Goal: Obtain resource: Download file/media

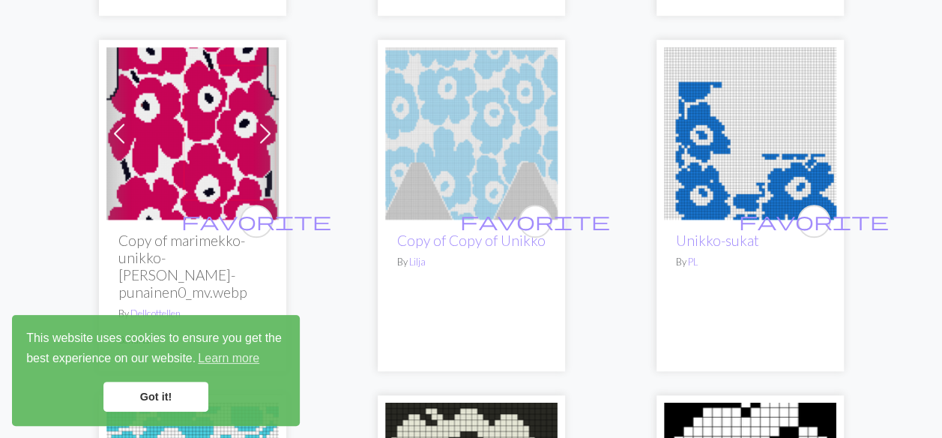
scroll to position [525, 0]
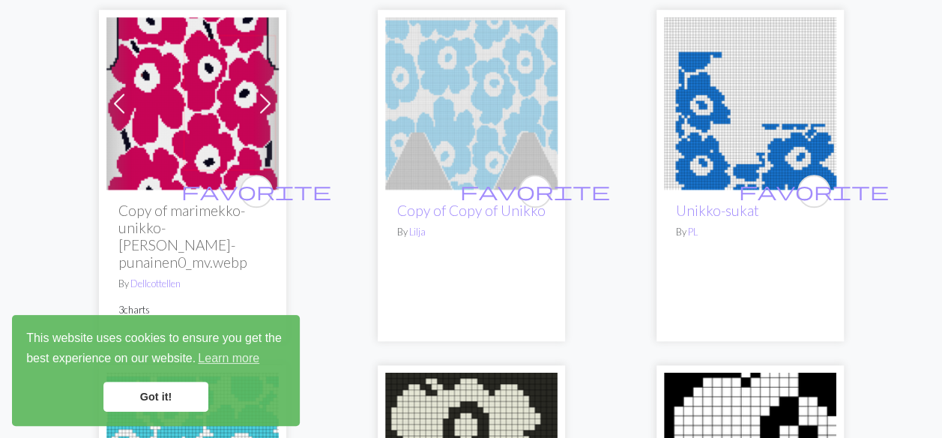
click at [262, 95] on span at bounding box center [265, 103] width 24 height 24
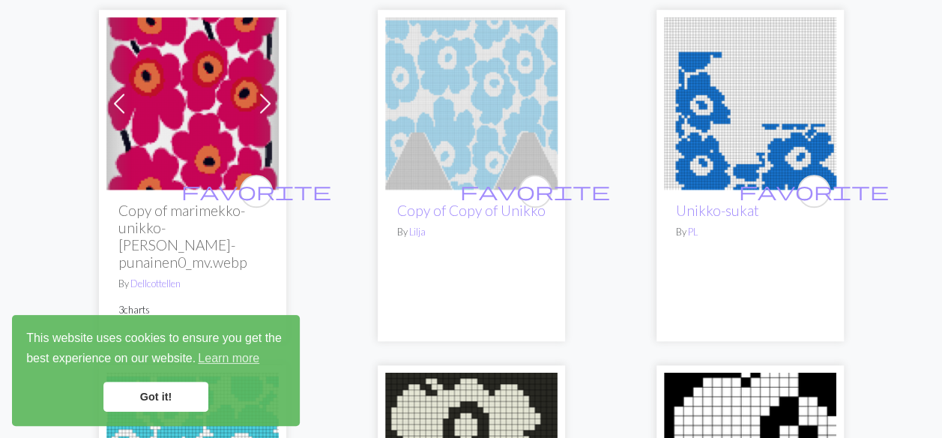
click at [263, 96] on span at bounding box center [265, 103] width 24 height 24
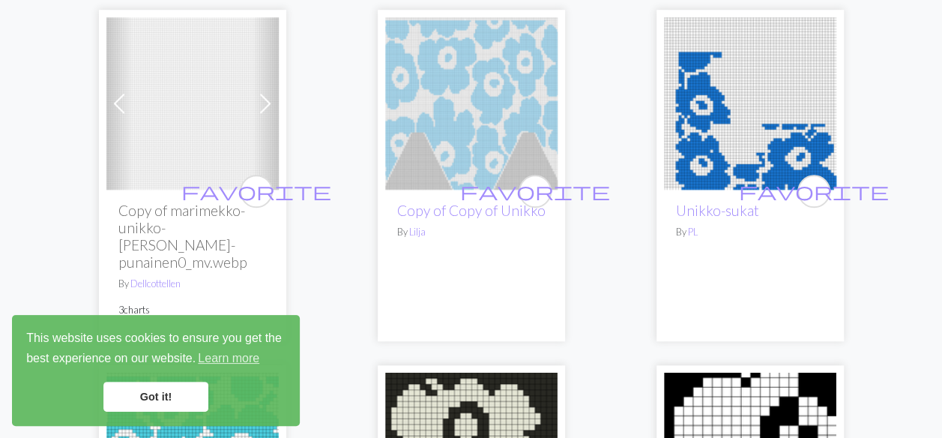
click at [263, 95] on span at bounding box center [265, 103] width 24 height 24
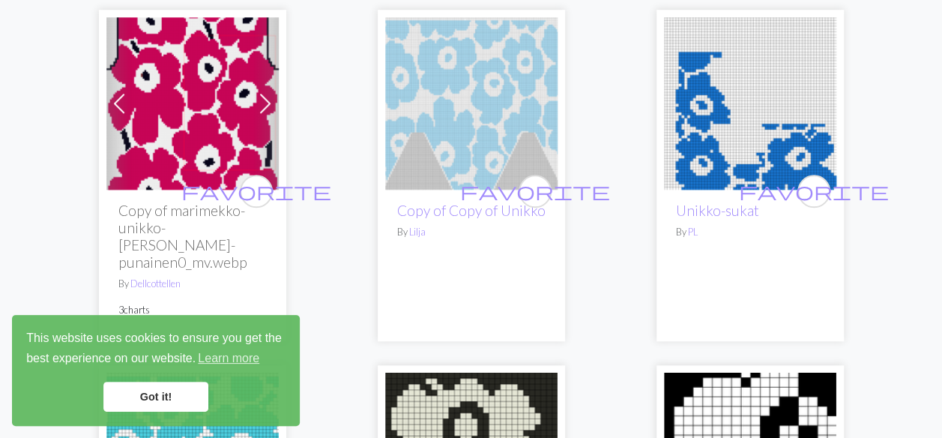
click at [263, 95] on span at bounding box center [265, 103] width 24 height 24
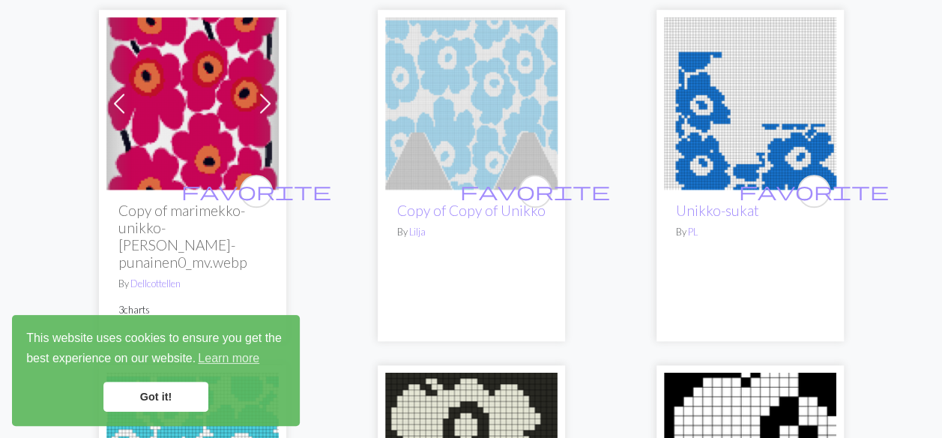
click at [108, 101] on span at bounding box center [119, 103] width 24 height 24
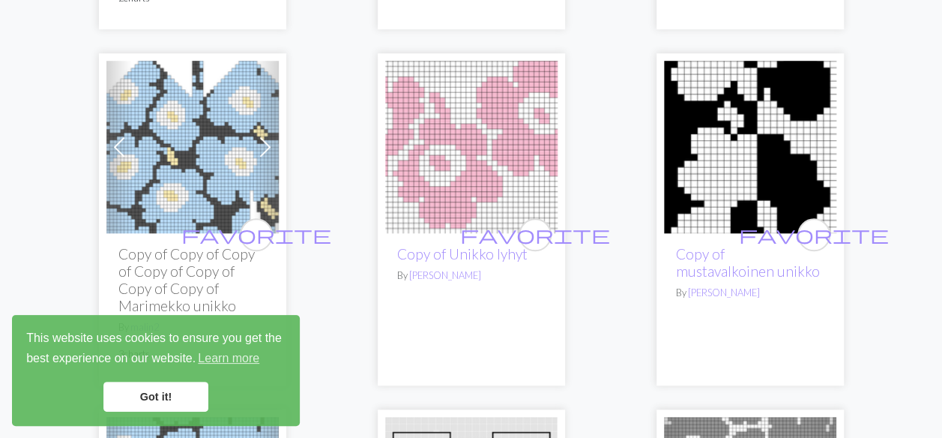
scroll to position [3373, 0]
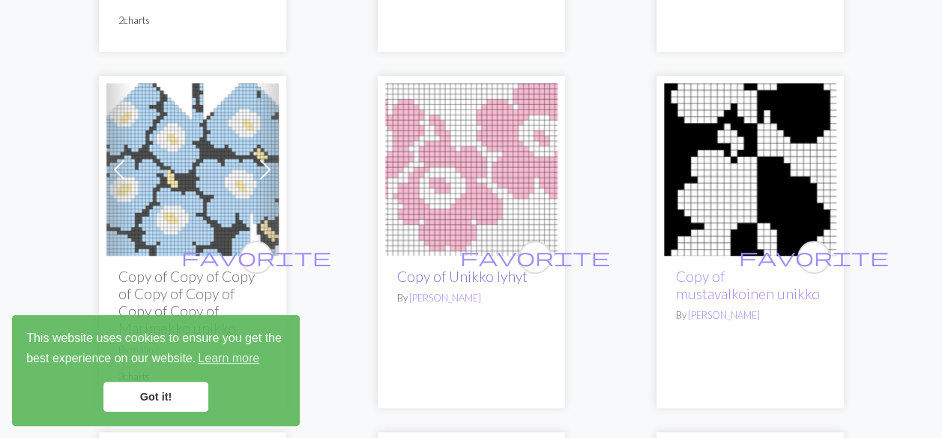
click at [450, 268] on link "Copy of Unikko lyhyt" at bounding box center [462, 276] width 130 height 17
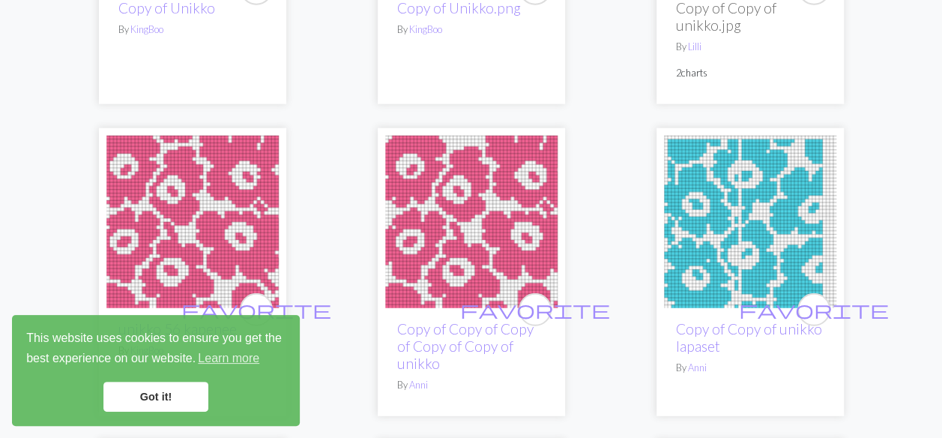
scroll to position [4722, 0]
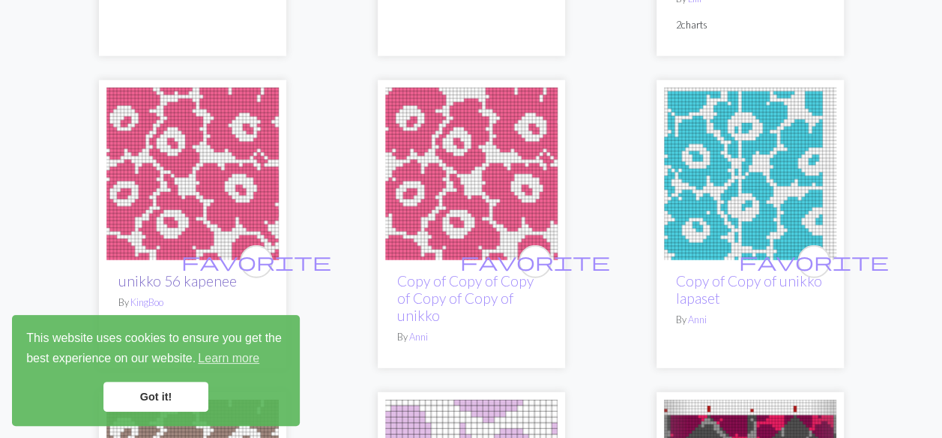
click at [178, 272] on link "unikko 56 kapenee" at bounding box center [177, 280] width 118 height 17
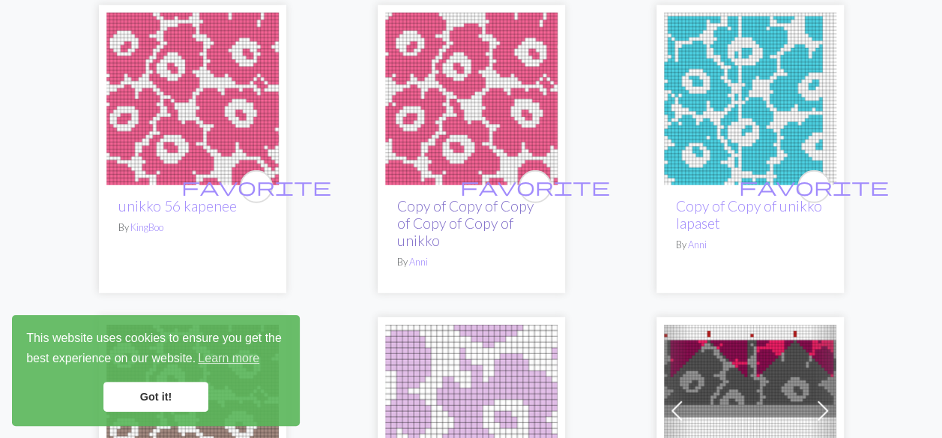
click at [450, 197] on link "Copy of Copy of Copy of Copy of Copy of unikko" at bounding box center [465, 223] width 136 height 52
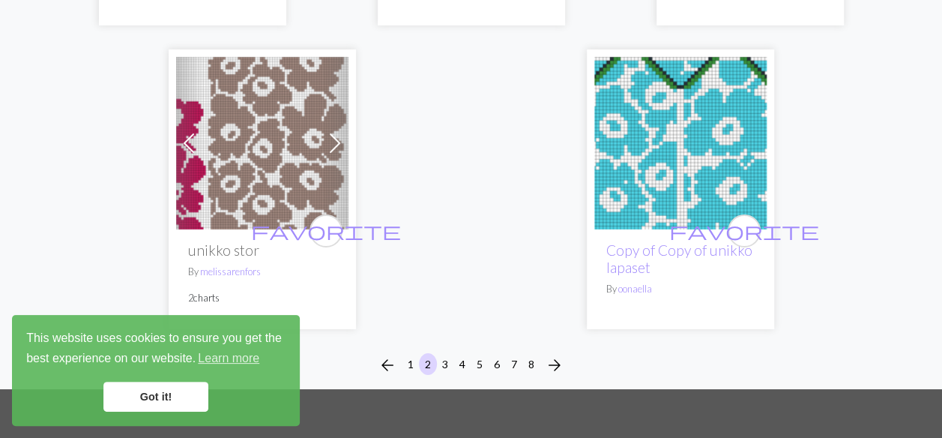
scroll to position [5472, 0]
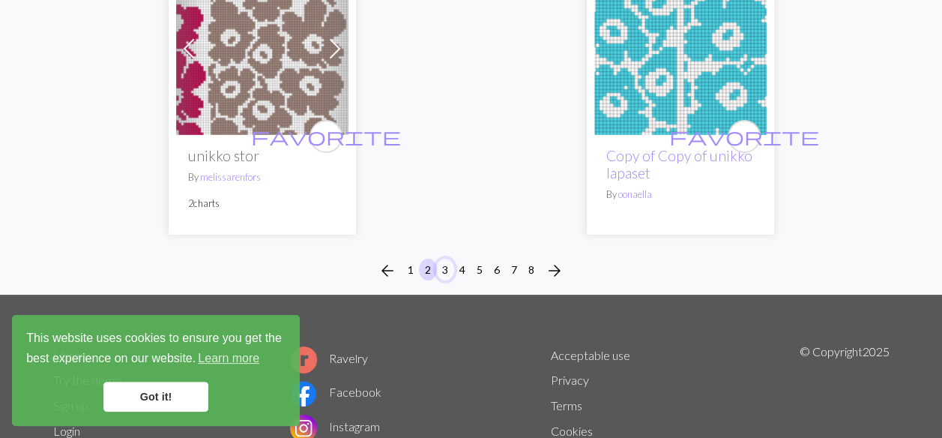
click at [442, 259] on button "3" at bounding box center [445, 270] width 18 height 22
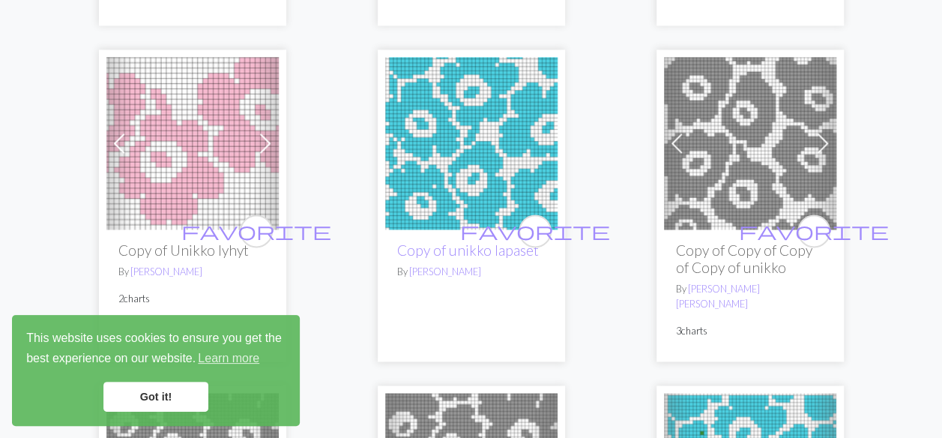
scroll to position [1124, 0]
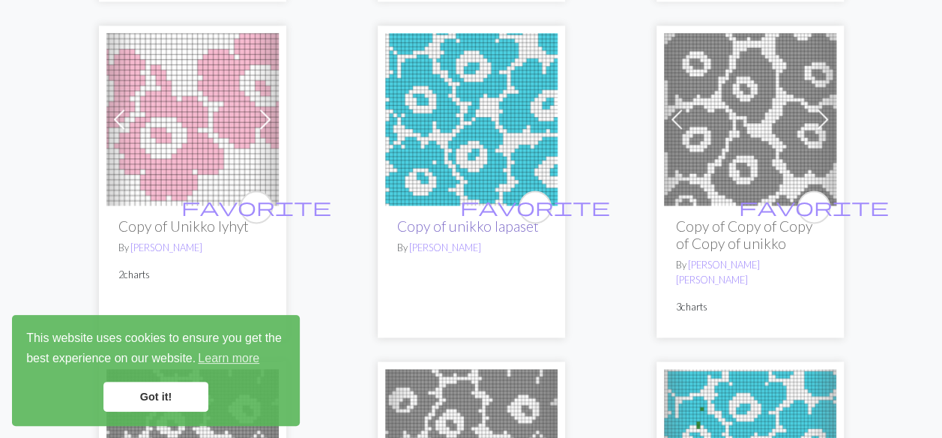
click at [451, 223] on link "Copy of unikko lapaset" at bounding box center [468, 225] width 142 height 17
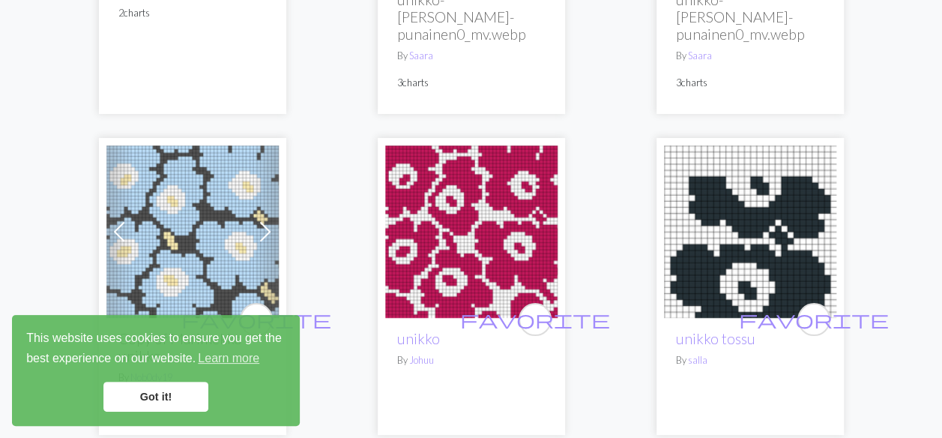
scroll to position [2773, 0]
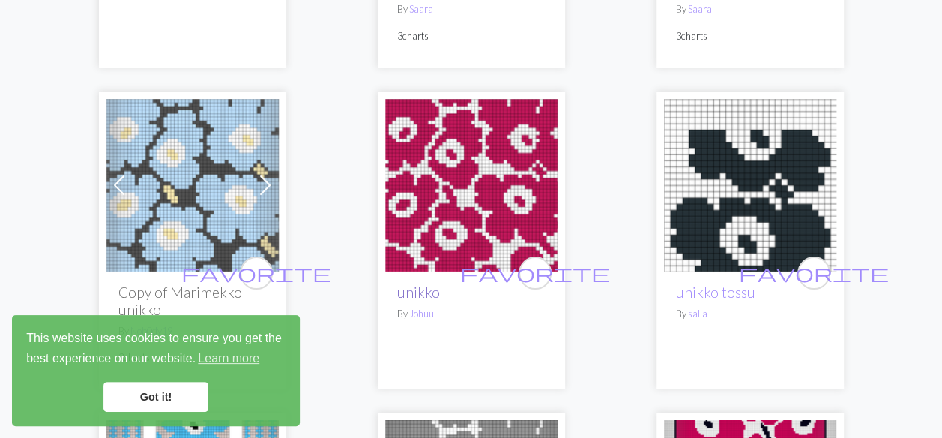
click at [410, 283] on link "unikko" at bounding box center [418, 291] width 43 height 17
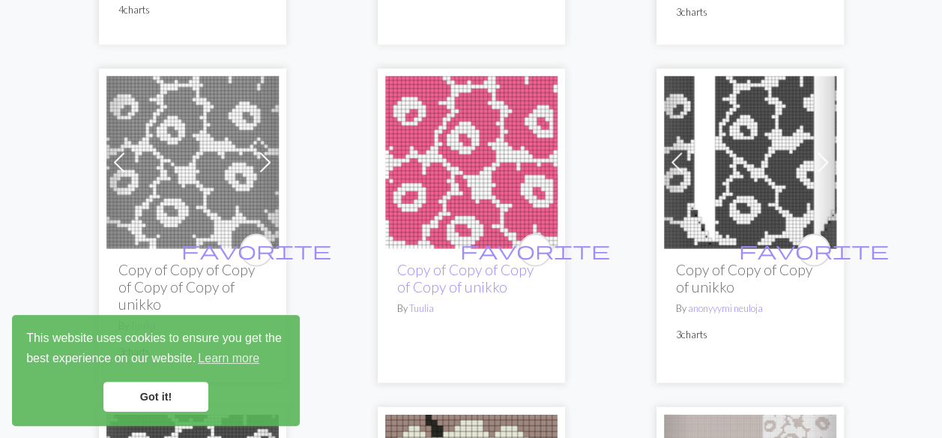
scroll to position [4122, 0]
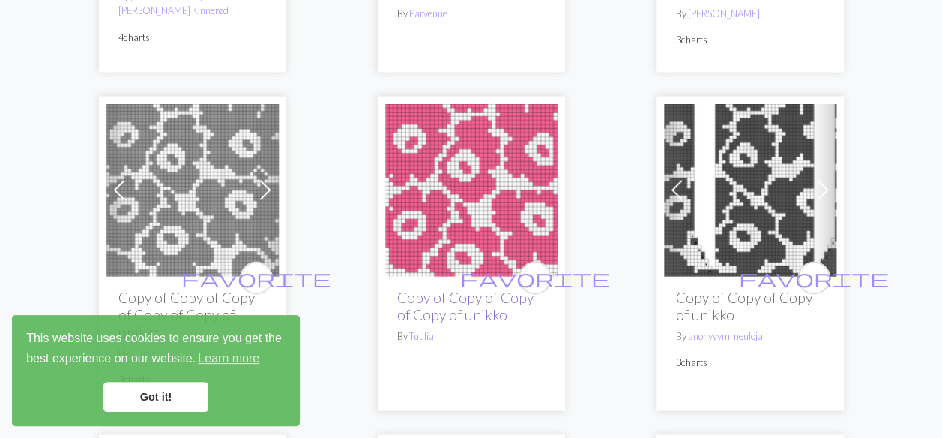
click at [447, 288] on link "Copy of Copy of Copy of Copy of unikko" at bounding box center [465, 305] width 136 height 34
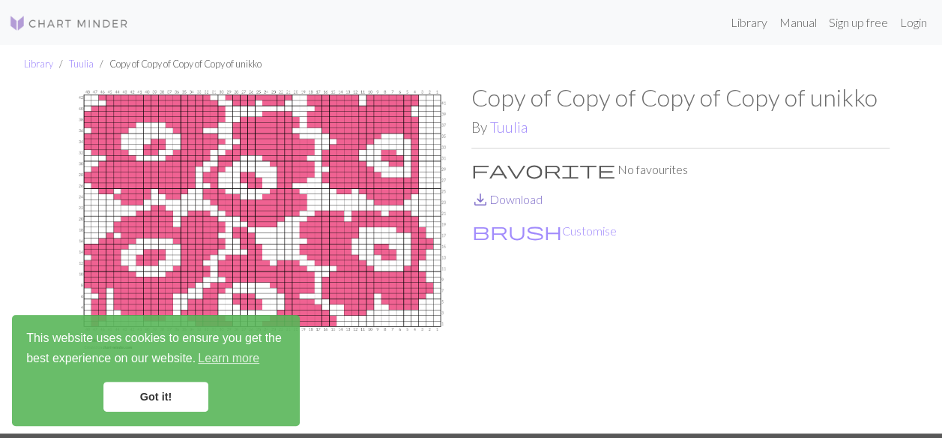
click at [480, 195] on span "save_alt" at bounding box center [480, 199] width 18 height 21
click at [861, 209] on div "Copy of Copy of Copy of Copy of unikko By Tuulia favorite No favourites save_al…" at bounding box center [680, 258] width 418 height 350
click at [721, 237] on p "brush Customise" at bounding box center [680, 230] width 418 height 20
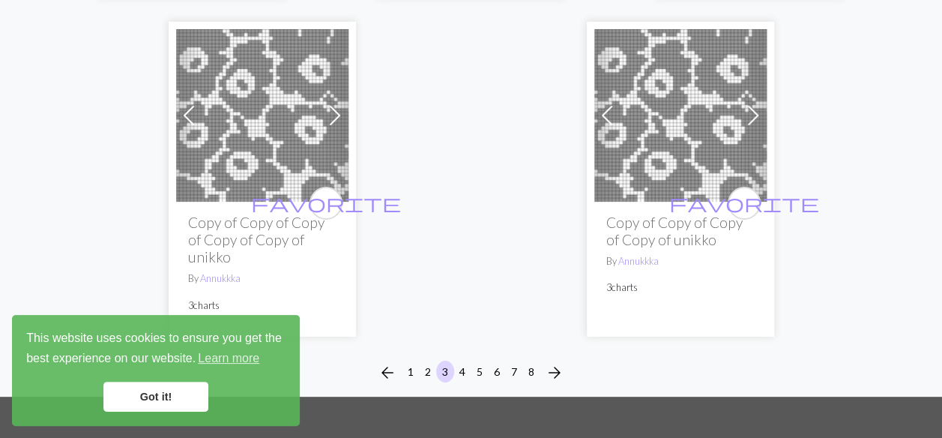
scroll to position [5547, 0]
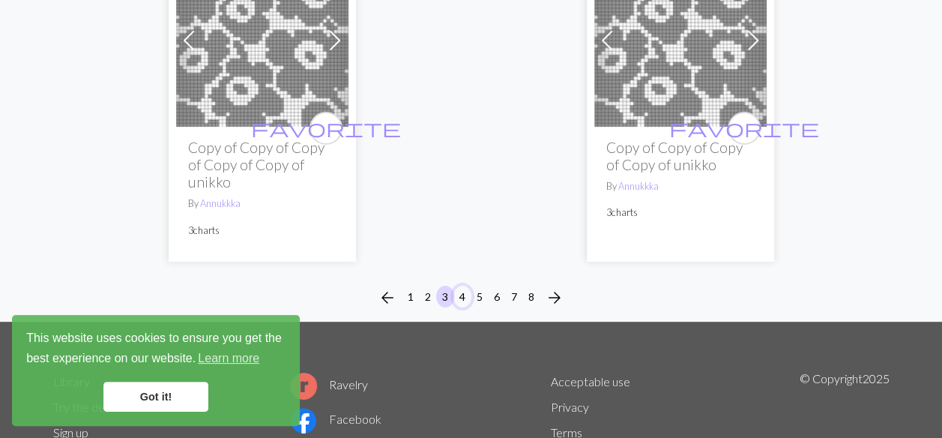
click at [463, 286] on button "4" at bounding box center [462, 297] width 18 height 22
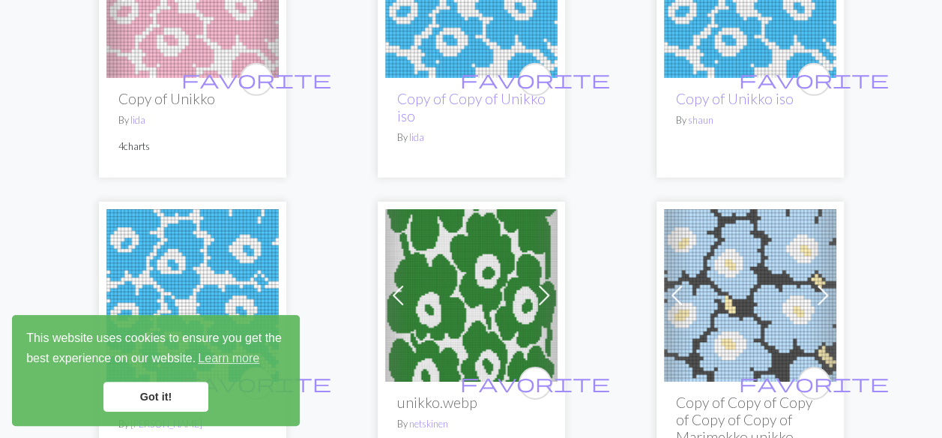
scroll to position [2324, 0]
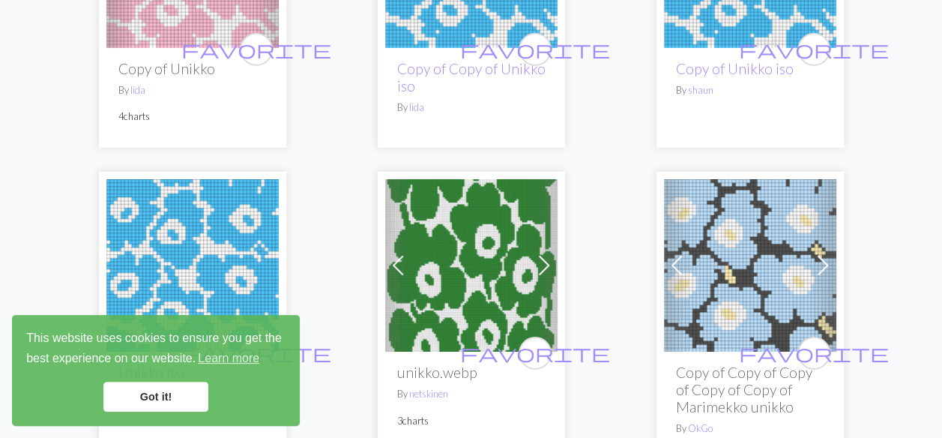
click at [481, 257] on img at bounding box center [471, 265] width 172 height 172
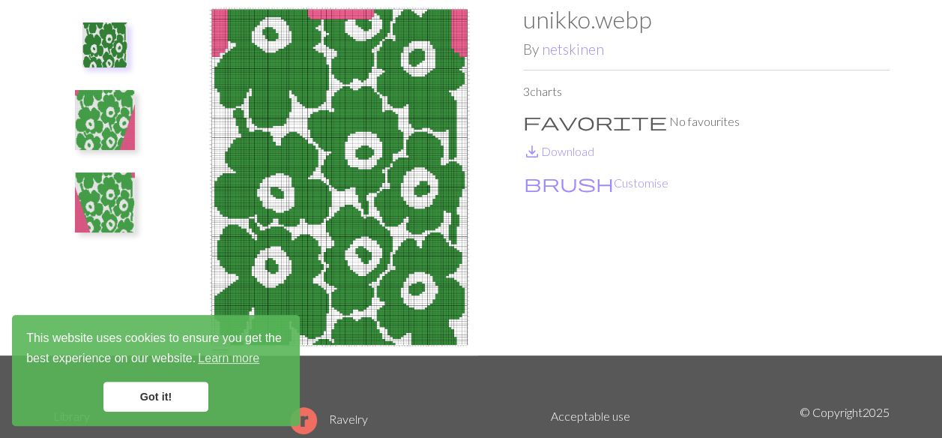
scroll to position [75, 0]
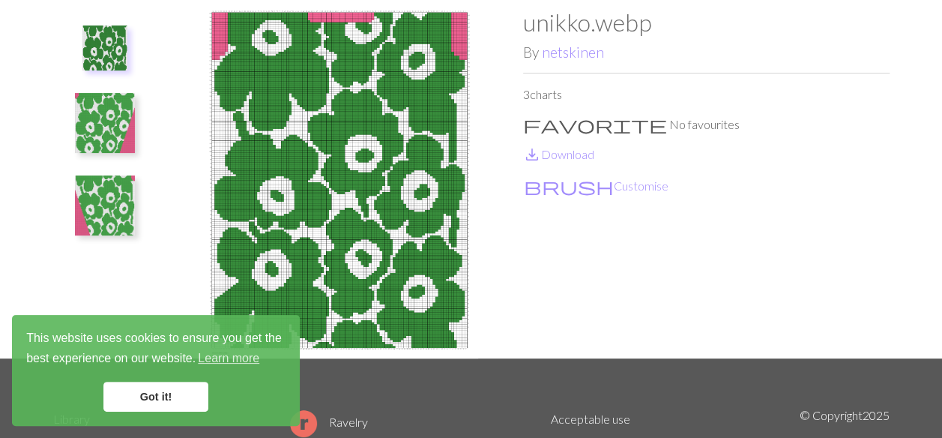
click at [337, 191] on img at bounding box center [340, 183] width 367 height 350
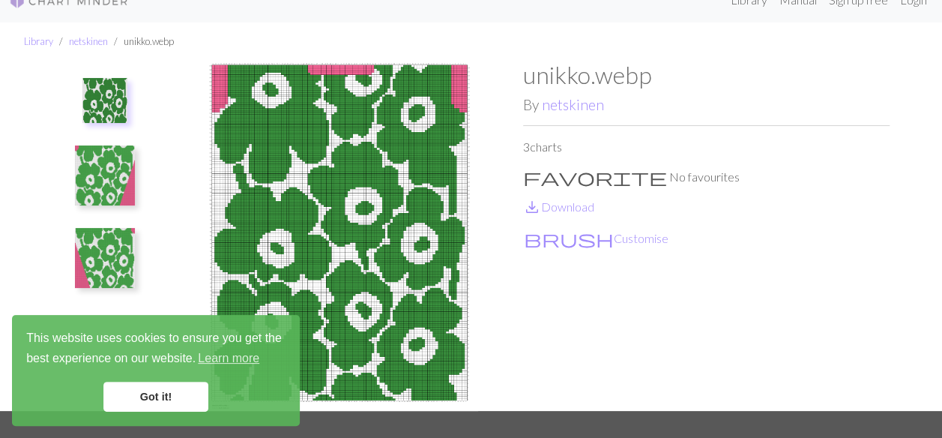
scroll to position [0, 0]
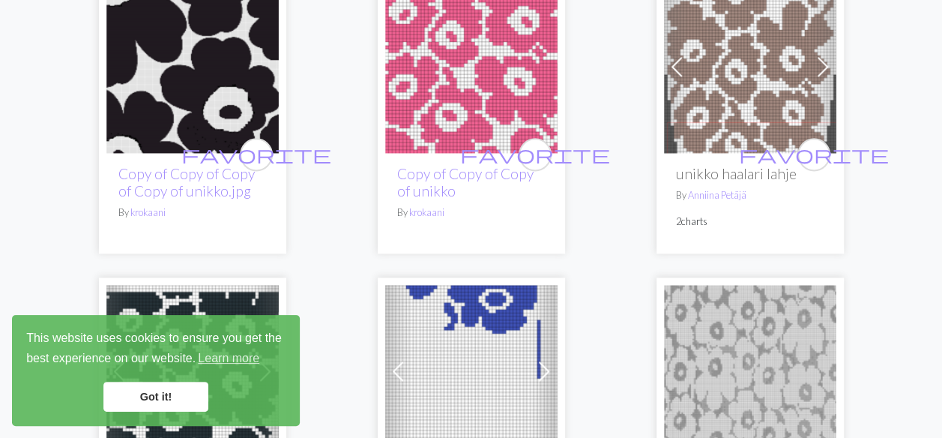
scroll to position [824, 0]
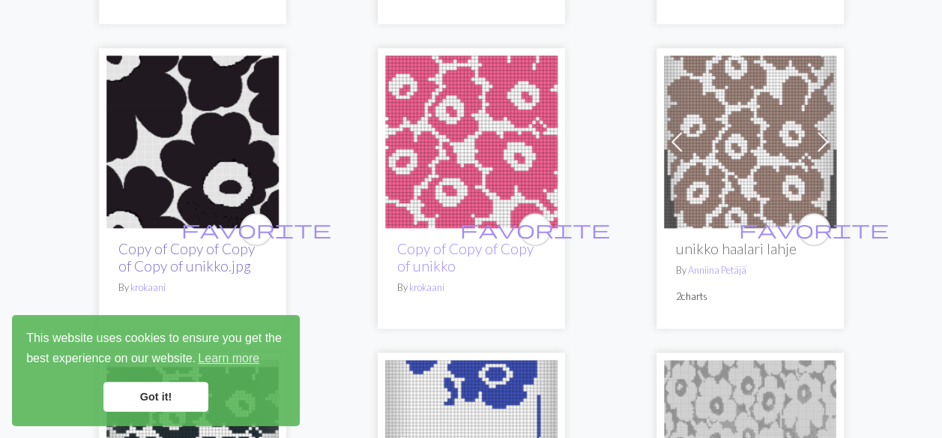
click at [180, 262] on link "Copy of Copy of Copy of Copy of unikko.jpg" at bounding box center [186, 257] width 136 height 34
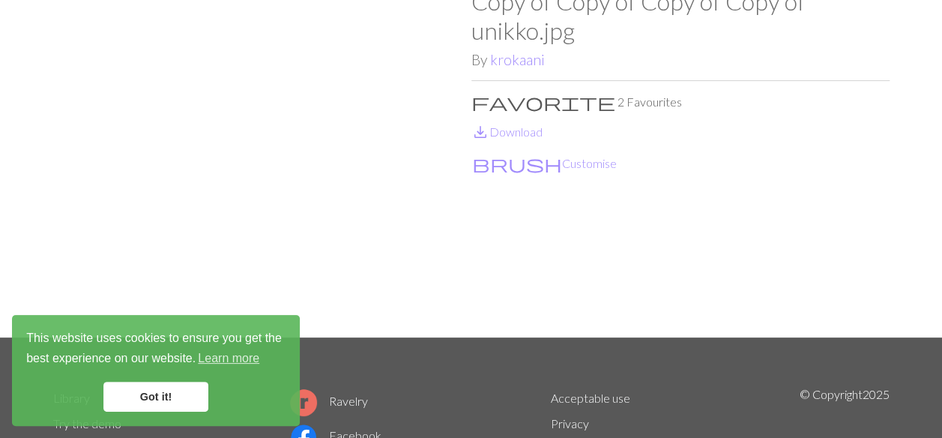
scroll to position [75, 0]
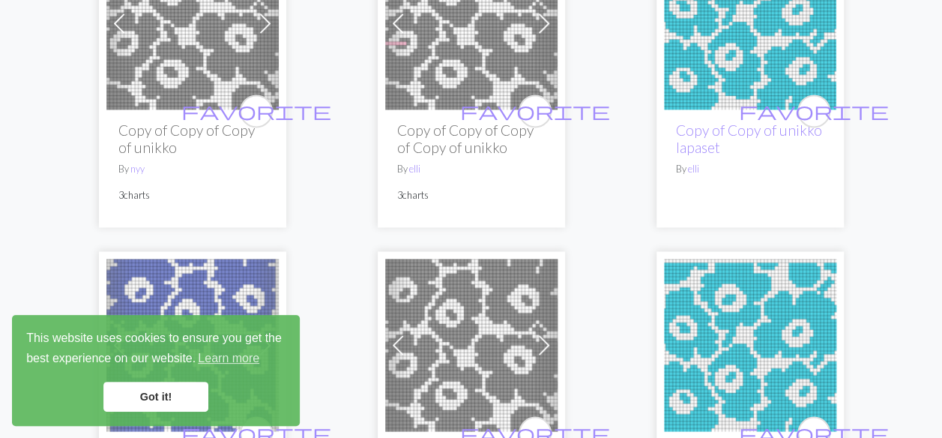
scroll to position [3748, 0]
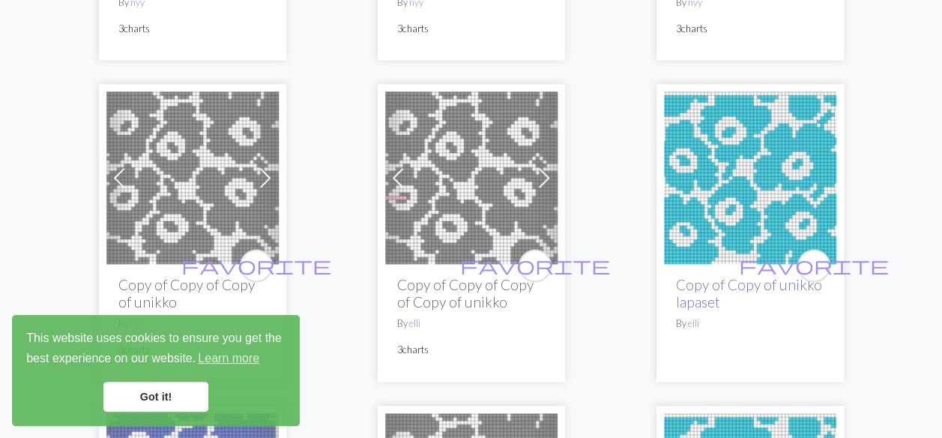
click at [739, 276] on link "Copy of Copy of unikko lapaset" at bounding box center [749, 293] width 146 height 34
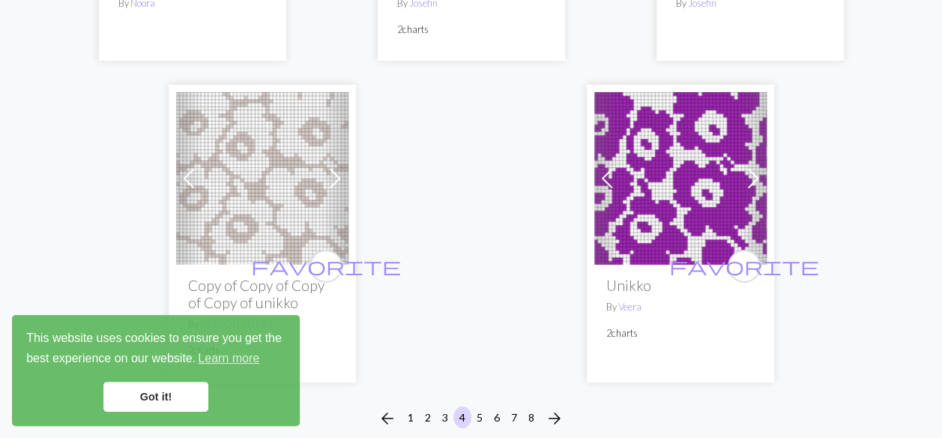
scroll to position [5322, 0]
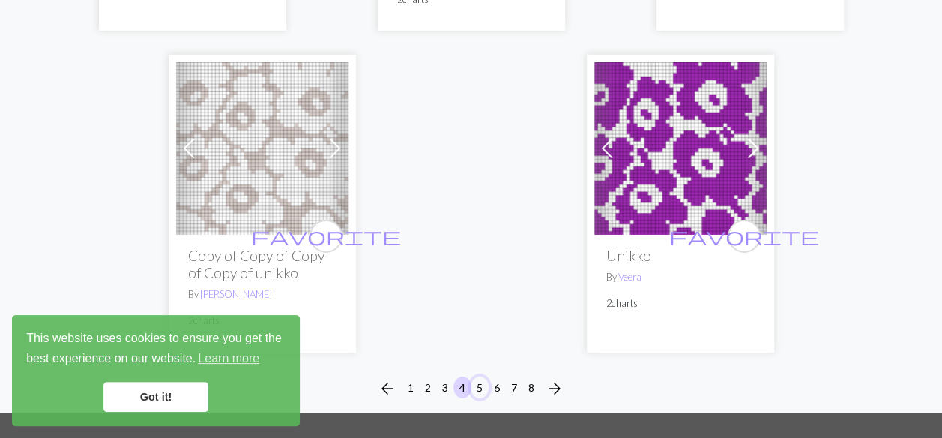
click at [481, 376] on button "5" at bounding box center [480, 387] width 18 height 22
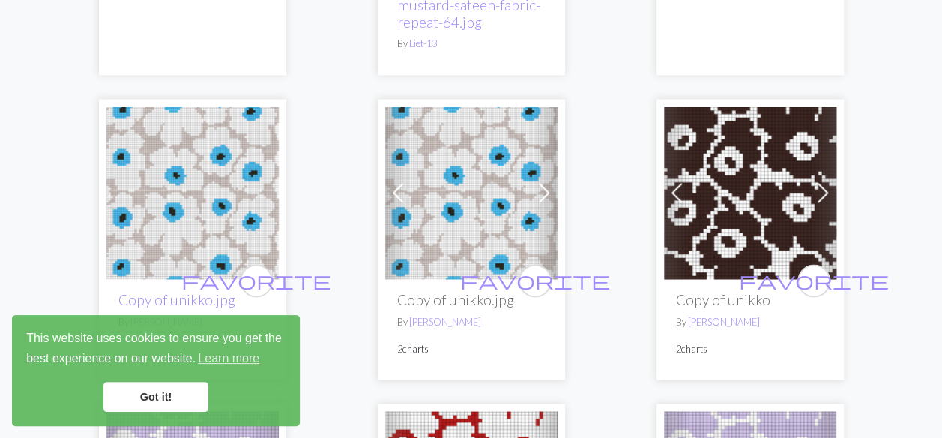
scroll to position [1124, 0]
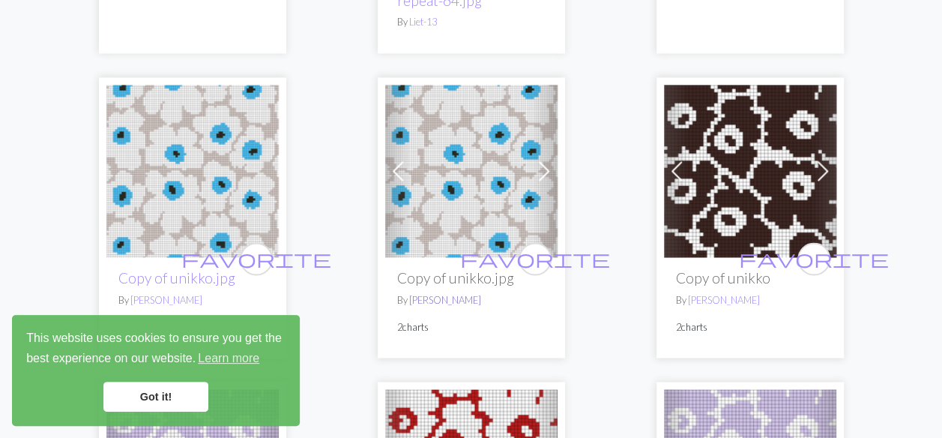
click at [441, 295] on link "[PERSON_NAME]" at bounding box center [445, 299] width 72 height 12
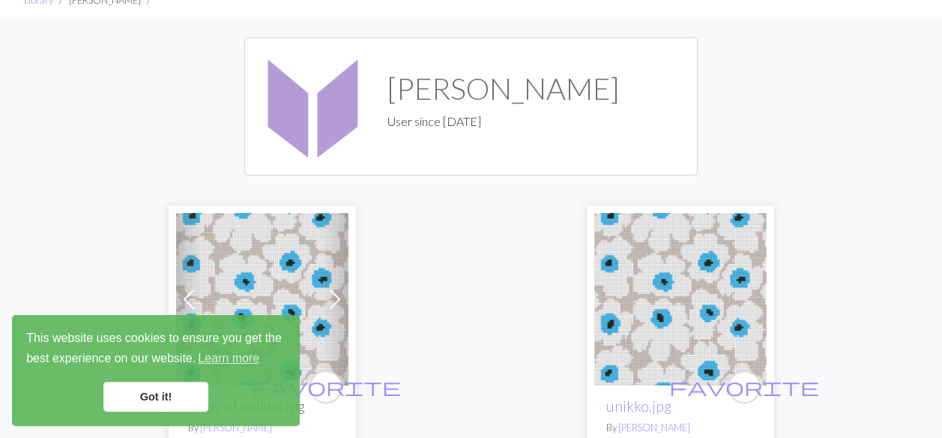
scroll to position [225, 0]
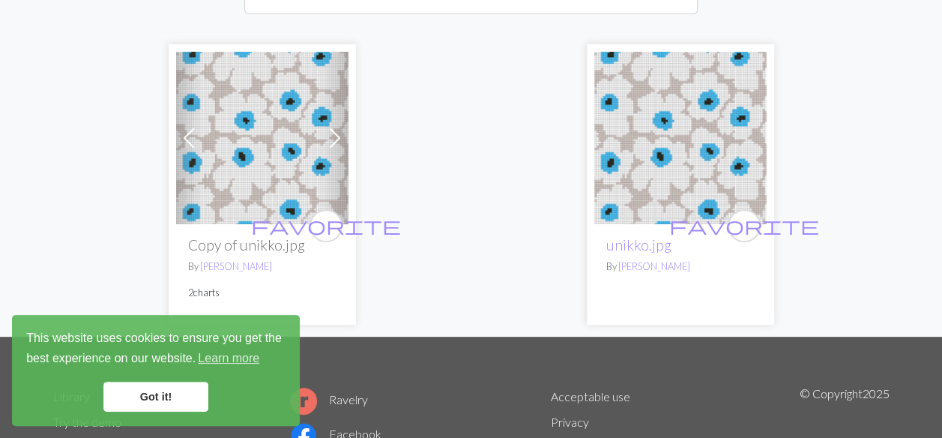
click at [334, 133] on span at bounding box center [335, 138] width 24 height 24
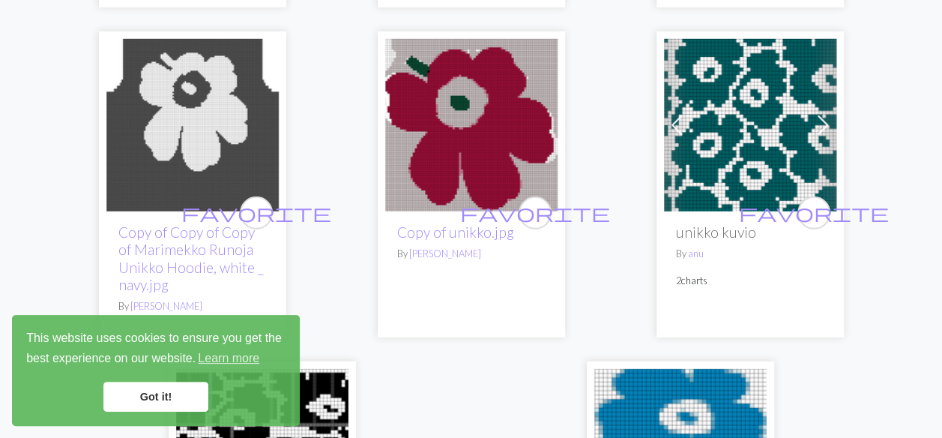
scroll to position [4954, 0]
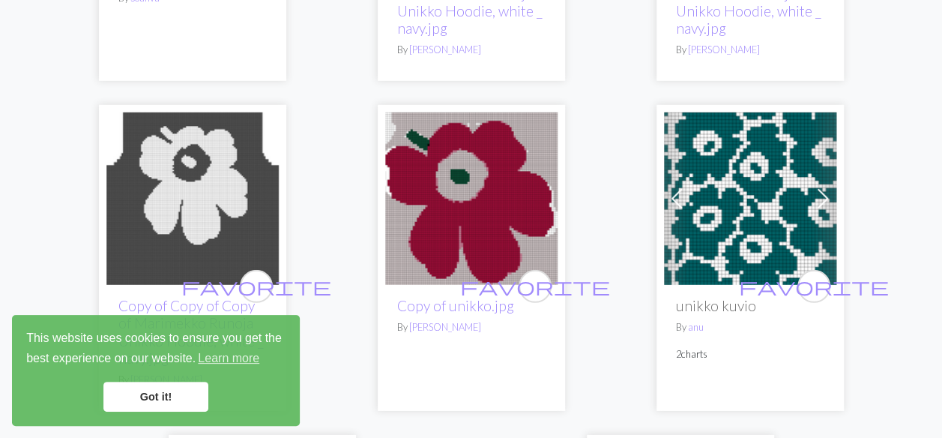
click at [460, 179] on img at bounding box center [471, 198] width 172 height 172
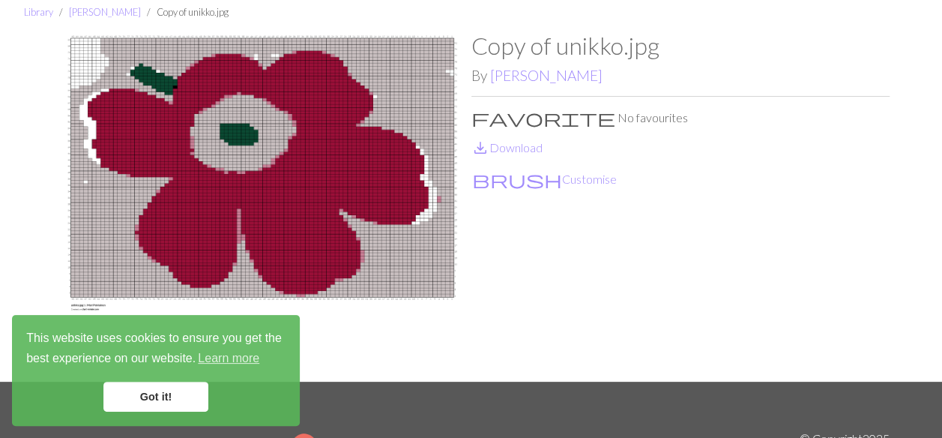
scroll to position [75, 0]
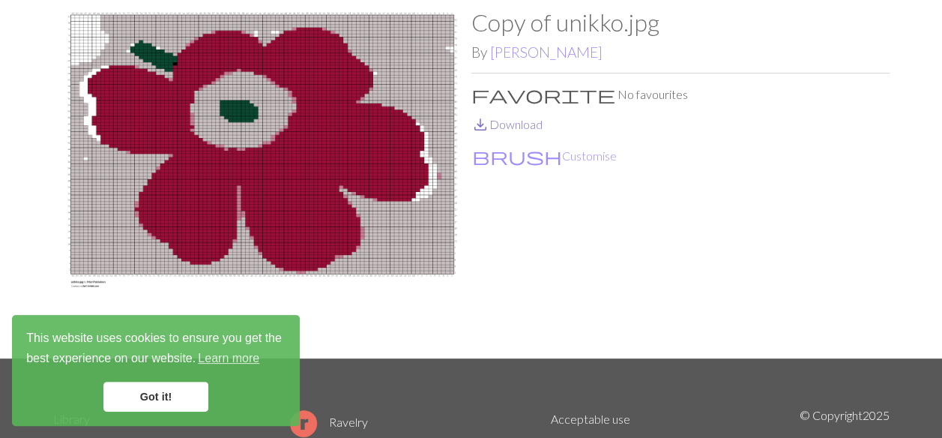
click at [511, 118] on link "save_alt Download" at bounding box center [506, 124] width 71 height 14
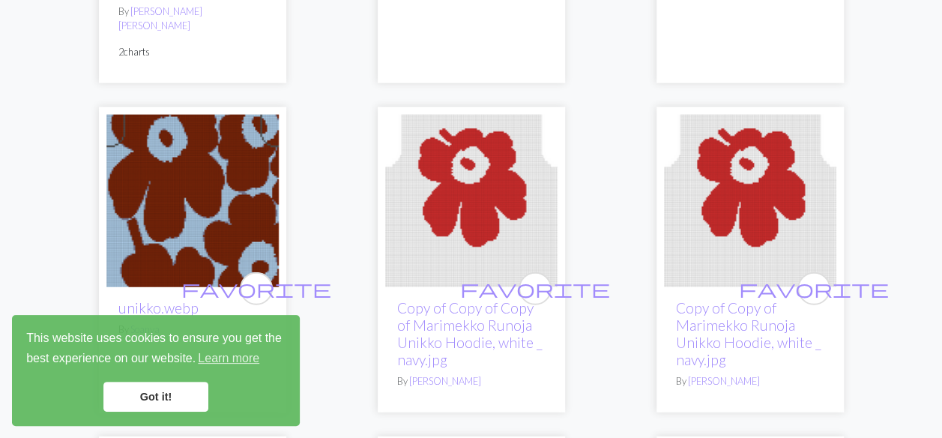
scroll to position [4647, 0]
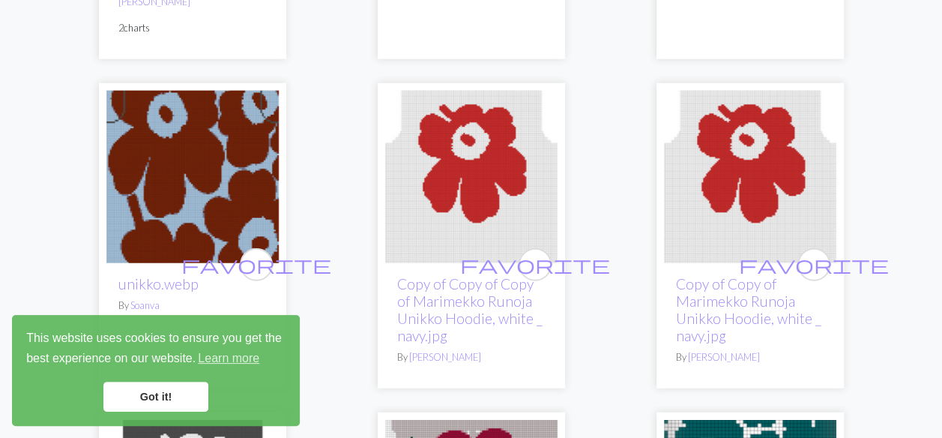
click at [181, 166] on img at bounding box center [192, 177] width 172 height 172
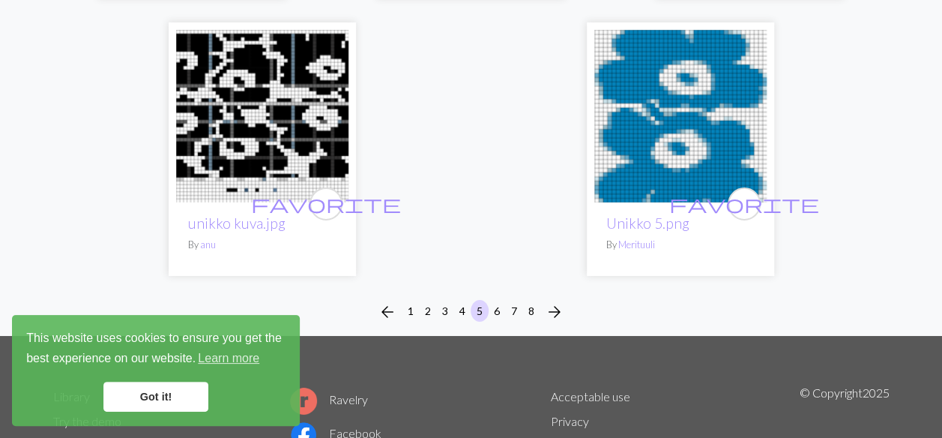
scroll to position [5397, 0]
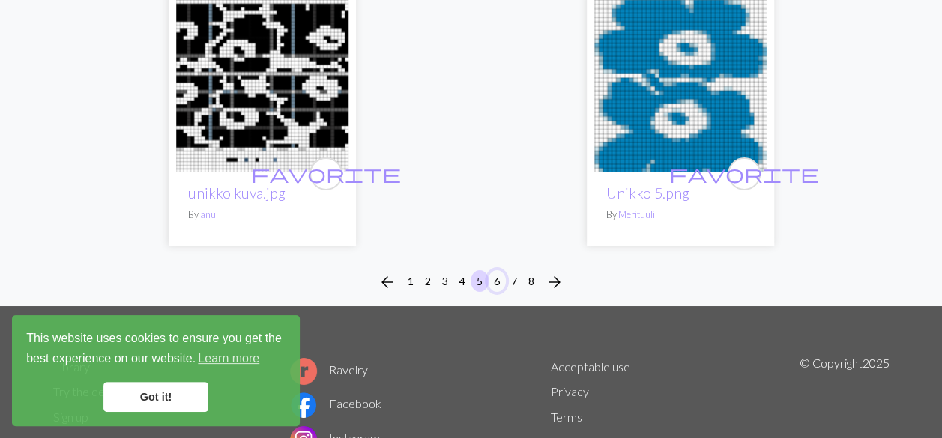
click at [495, 270] on button "6" at bounding box center [497, 281] width 18 height 22
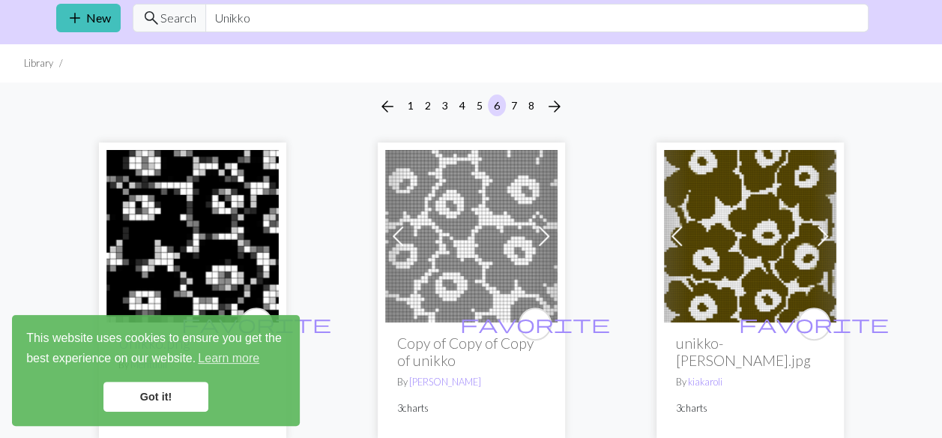
scroll to position [75, 0]
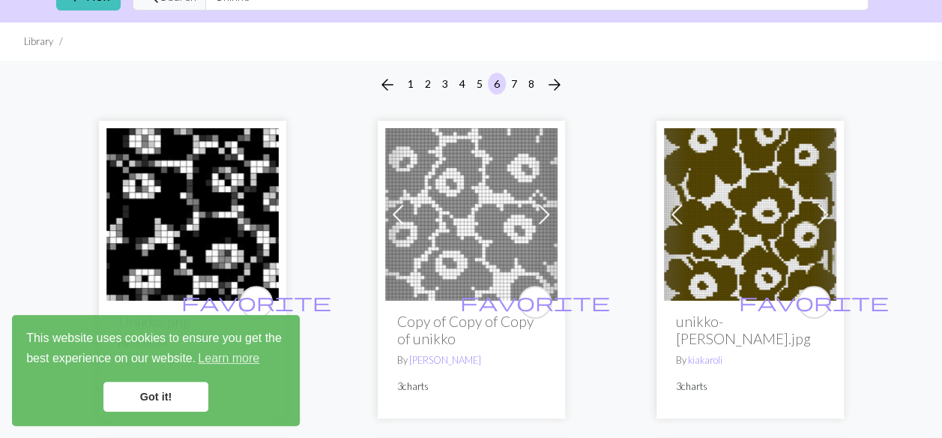
click at [825, 206] on span at bounding box center [823, 214] width 24 height 24
click at [823, 208] on span at bounding box center [823, 214] width 24 height 24
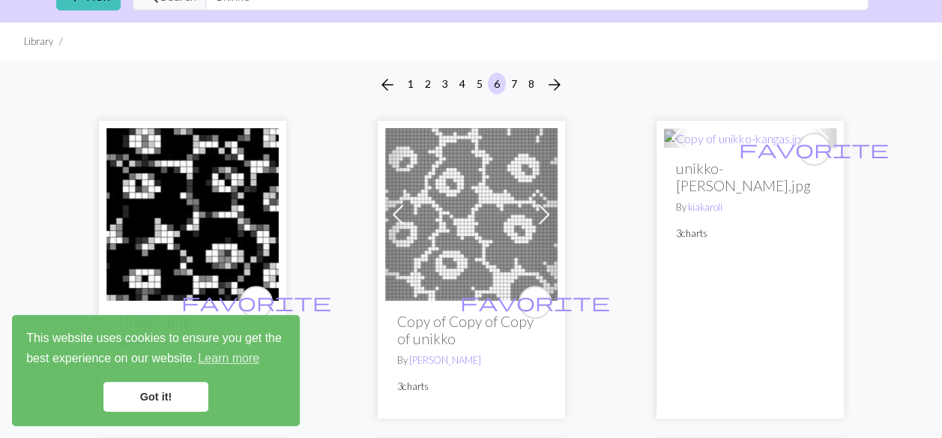
click at [808, 242] on div "favorite unikko-[PERSON_NAME].jpg By kiakaroli 3 charts" at bounding box center [750, 283] width 172 height 270
click at [681, 134] on span at bounding box center [677, 138] width 24 height 24
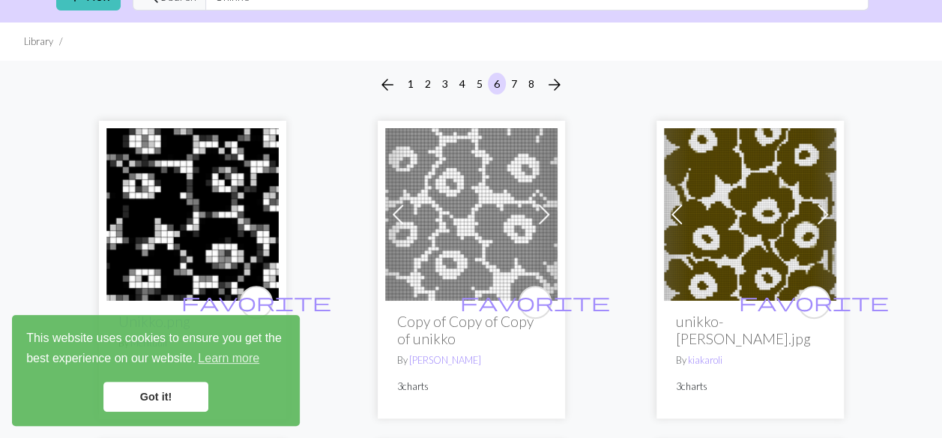
click at [681, 134] on link "Previous" at bounding box center [677, 214] width 26 height 172
click at [725, 320] on h2 "unikko-[PERSON_NAME].jpg" at bounding box center [750, 330] width 148 height 34
click at [697, 354] on link "kiakaroli" at bounding box center [705, 360] width 34 height 12
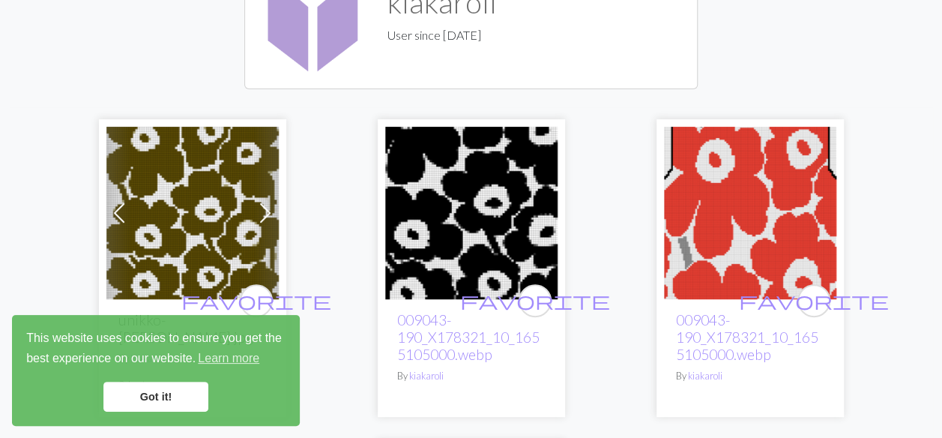
scroll to position [225, 0]
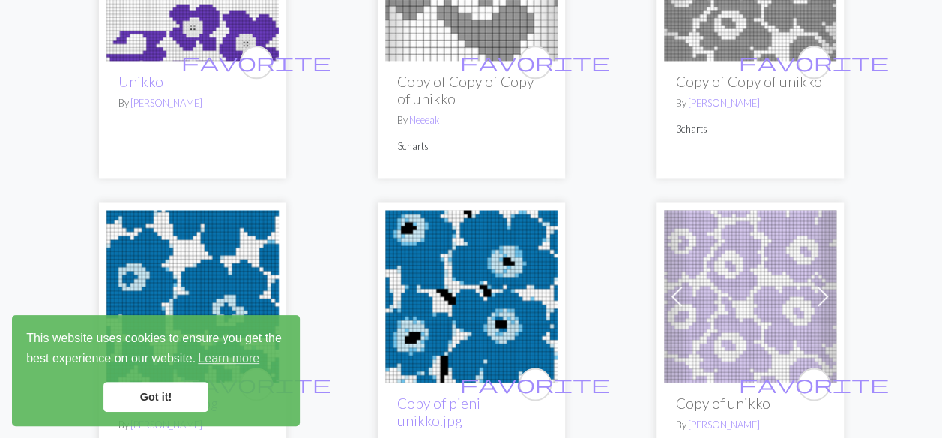
scroll to position [1049, 0]
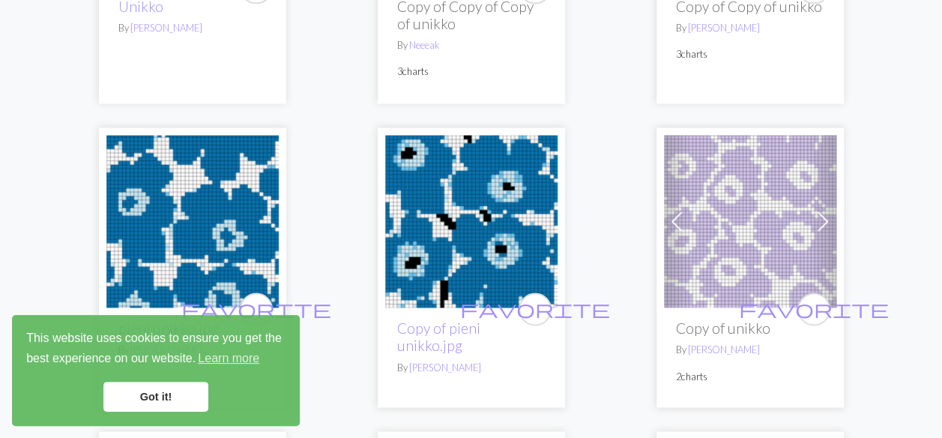
click at [435, 238] on img at bounding box center [471, 221] width 172 height 172
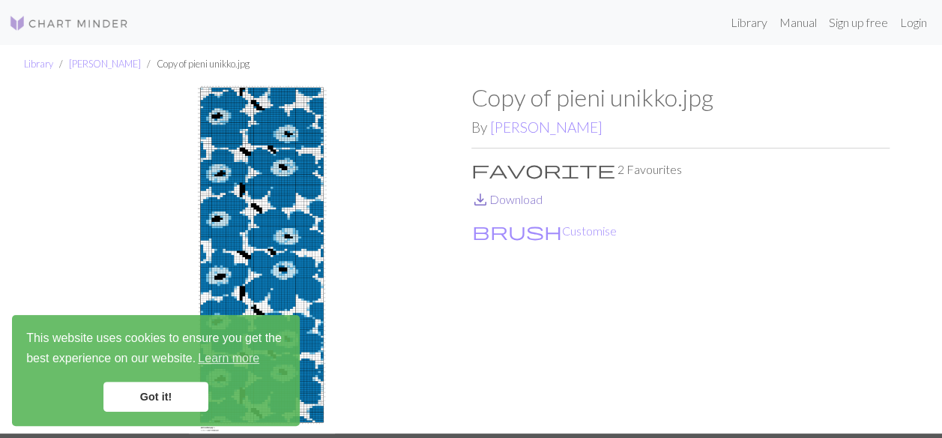
click at [514, 198] on link "save_alt Download" at bounding box center [506, 199] width 71 height 14
